Goal: Task Accomplishment & Management: Manage account settings

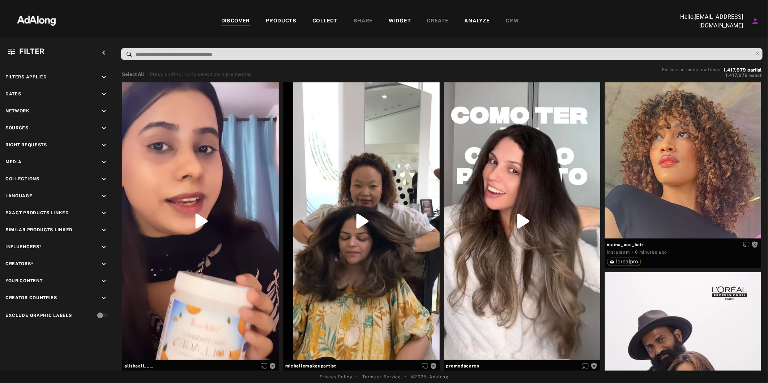
click at [291, 18] on div "PRODUCTS" at bounding box center [281, 21] width 31 height 9
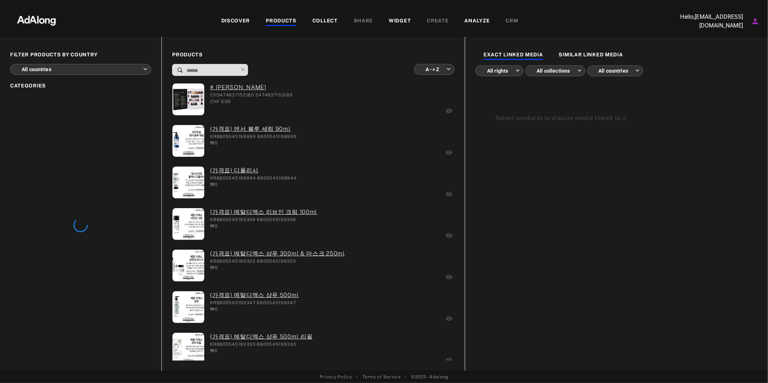
click at [327, 18] on div "COLLECT" at bounding box center [325, 21] width 25 height 9
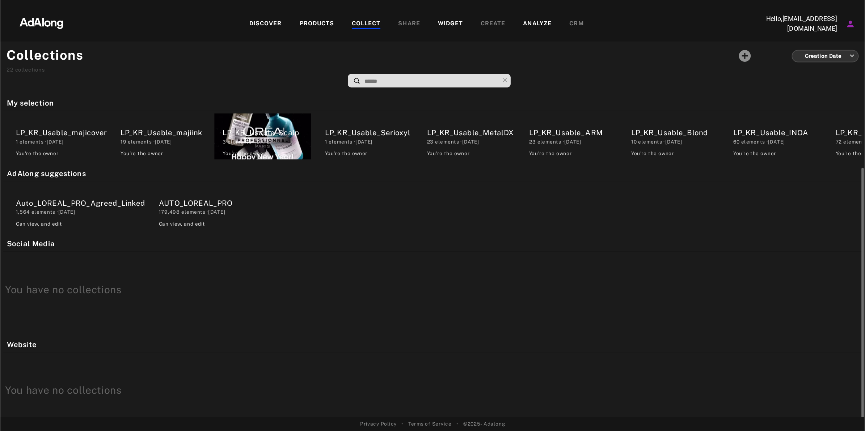
scroll to position [40, 0]
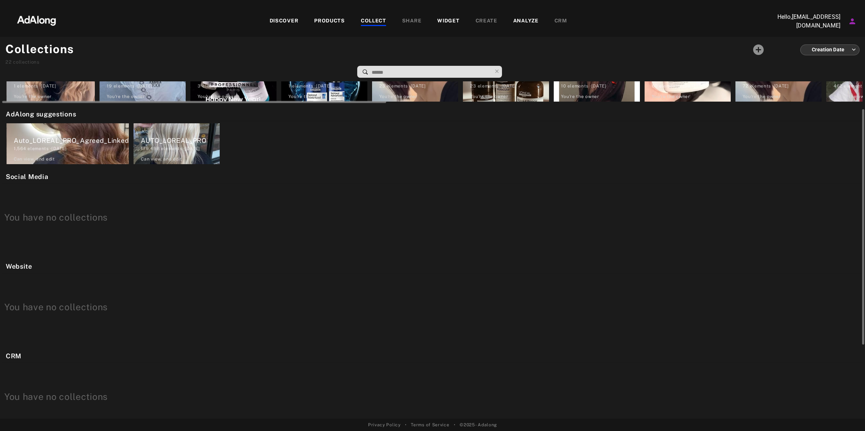
click at [768, 85] on div "462 elements · [DATE]" at bounding box center [872, 86] width 79 height 7
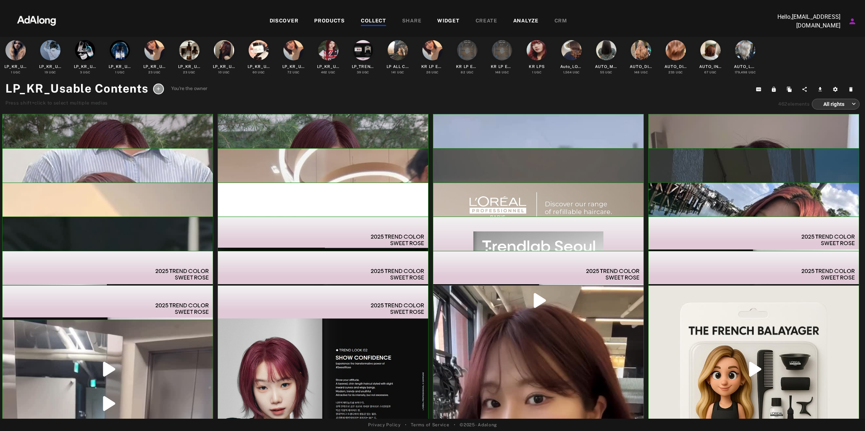
click at [326, 50] on div at bounding box center [328, 50] width 20 height 20
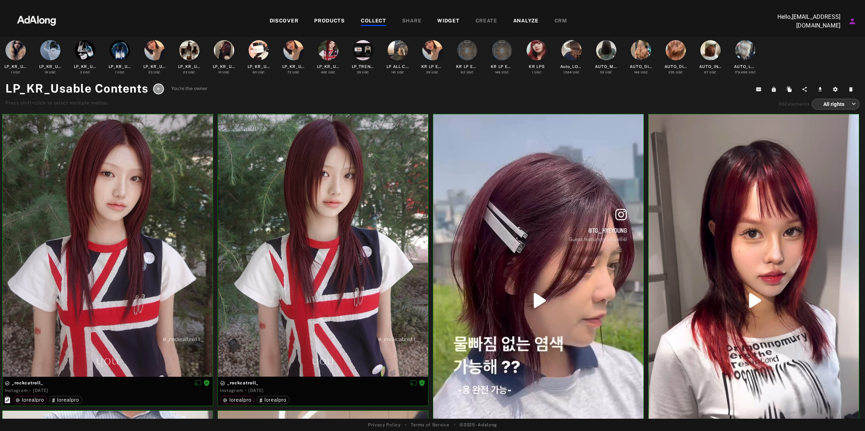
click at [292, 53] on div at bounding box center [293, 50] width 20 height 20
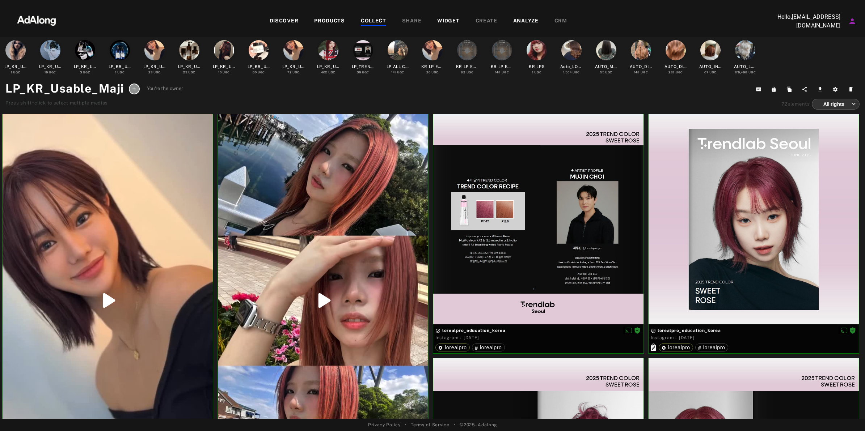
click at [328, 49] on div at bounding box center [328, 50] width 20 height 20
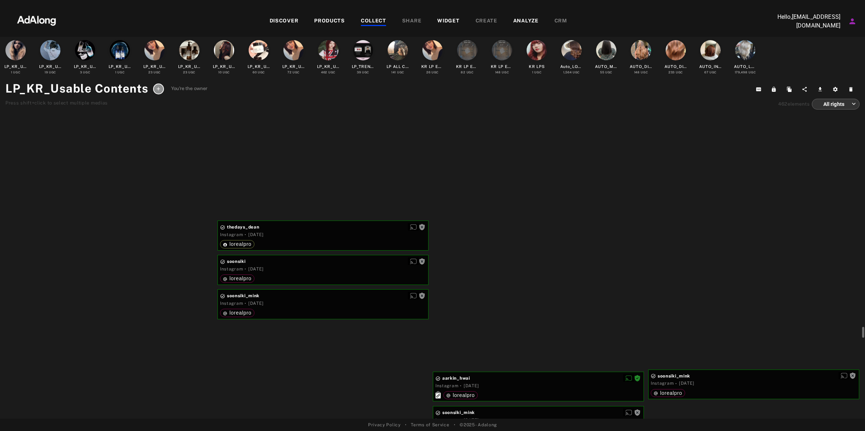
scroll to position [18948, 0]
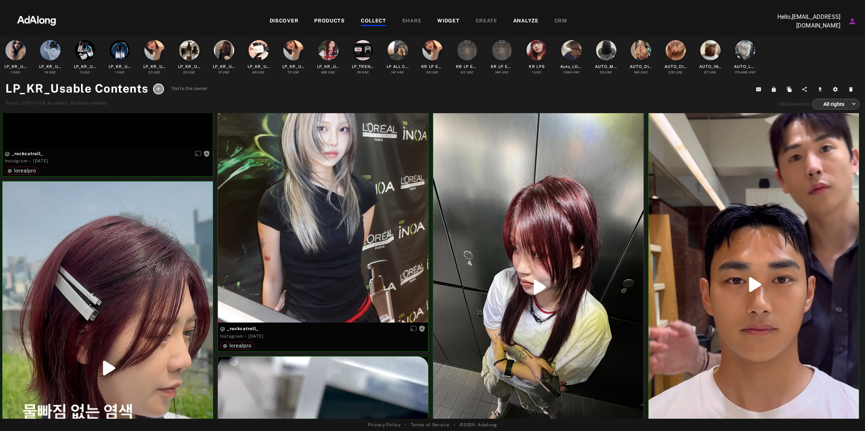
click at [538, 171] on div at bounding box center [538, 287] width 210 height 374
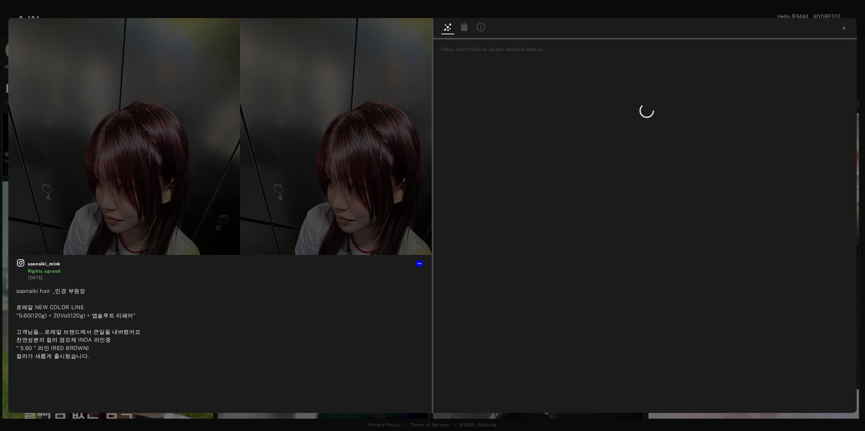
click at [464, 26] on icon at bounding box center [464, 27] width 7 height 8
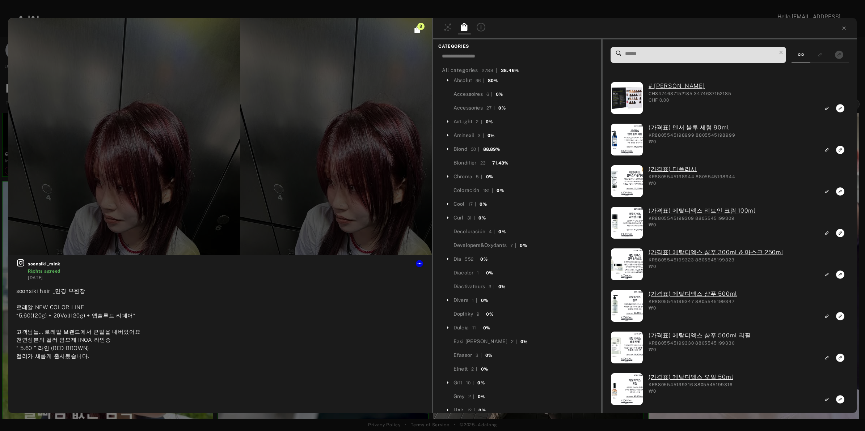
click at [464, 26] on icon at bounding box center [464, 27] width 7 height 8
click at [768, 51] on rect "Show only exact products linked" at bounding box center [838, 54] width 9 height 9
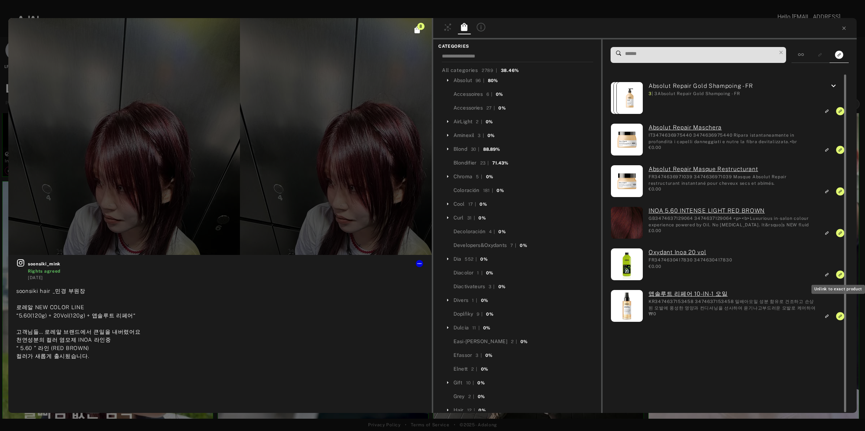
click at [768, 274] on icon "Unlink to exact product" at bounding box center [840, 275] width 8 height 8
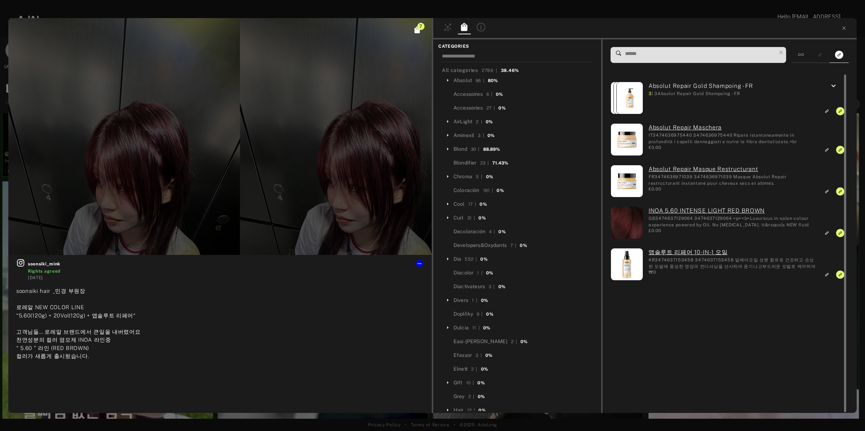
click at [768, 28] on icon at bounding box center [843, 27] width 3 height 3
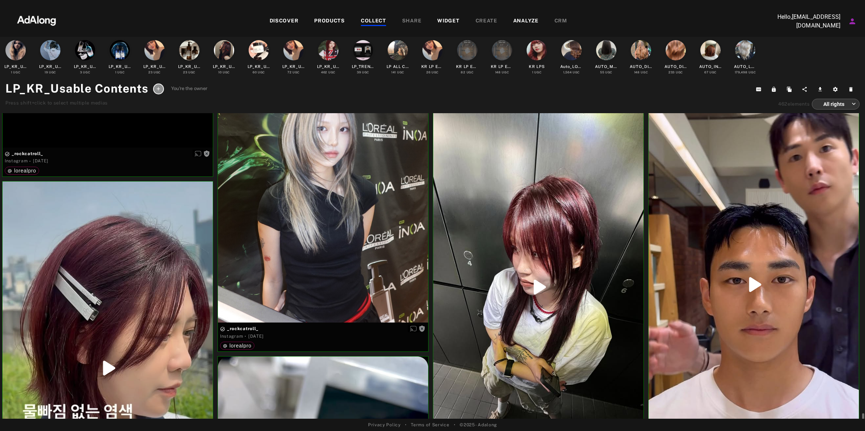
click at [533, 180] on div at bounding box center [538, 287] width 210 height 374
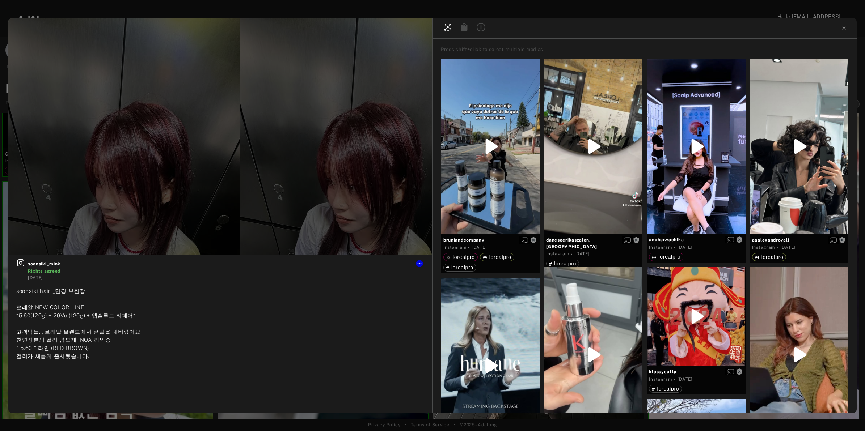
click at [462, 26] on icon at bounding box center [464, 27] width 7 height 8
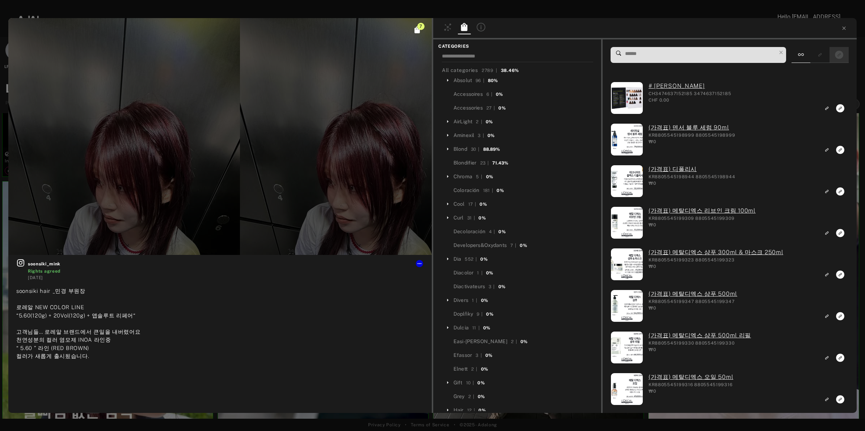
click at [768, 51] on icon "Show only exact products linked" at bounding box center [839, 55] width 8 height 8
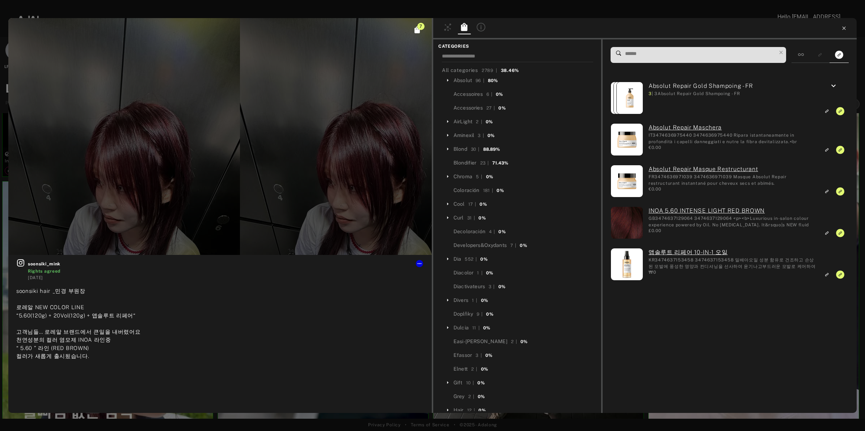
click at [768, 27] on icon at bounding box center [844, 28] width 6 height 6
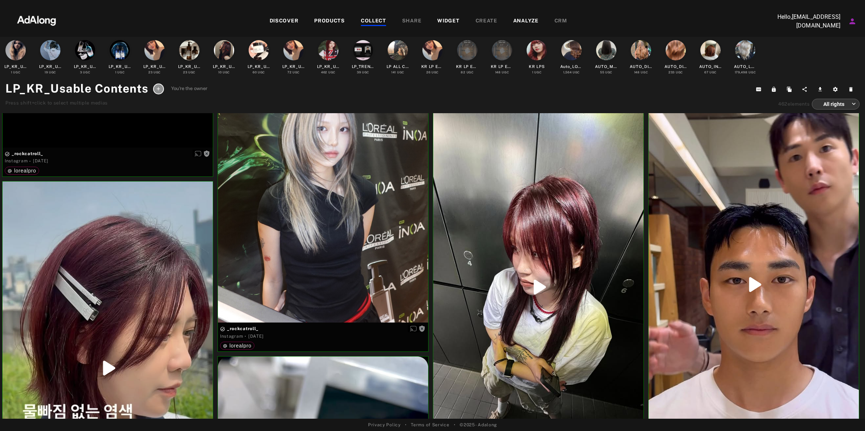
click at [768, 22] on icon "Account settings" at bounding box center [852, 21] width 9 height 9
click at [768, 93] on li "Logout" at bounding box center [813, 94] width 89 height 13
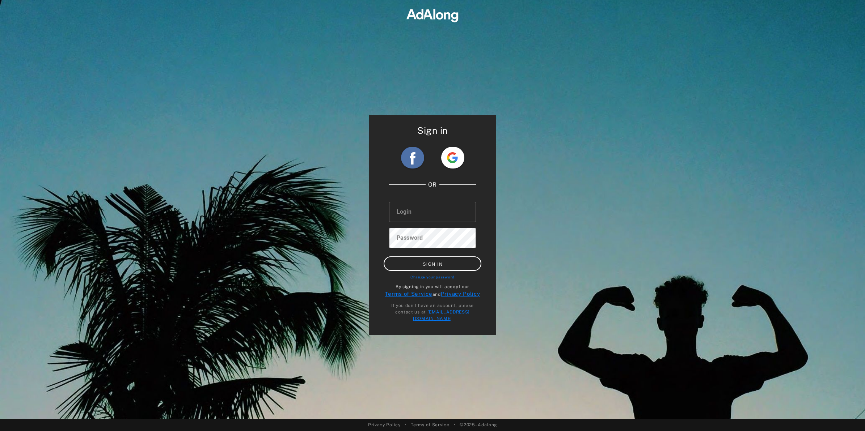
type input "**********"
